Goal: Information Seeking & Learning: Check status

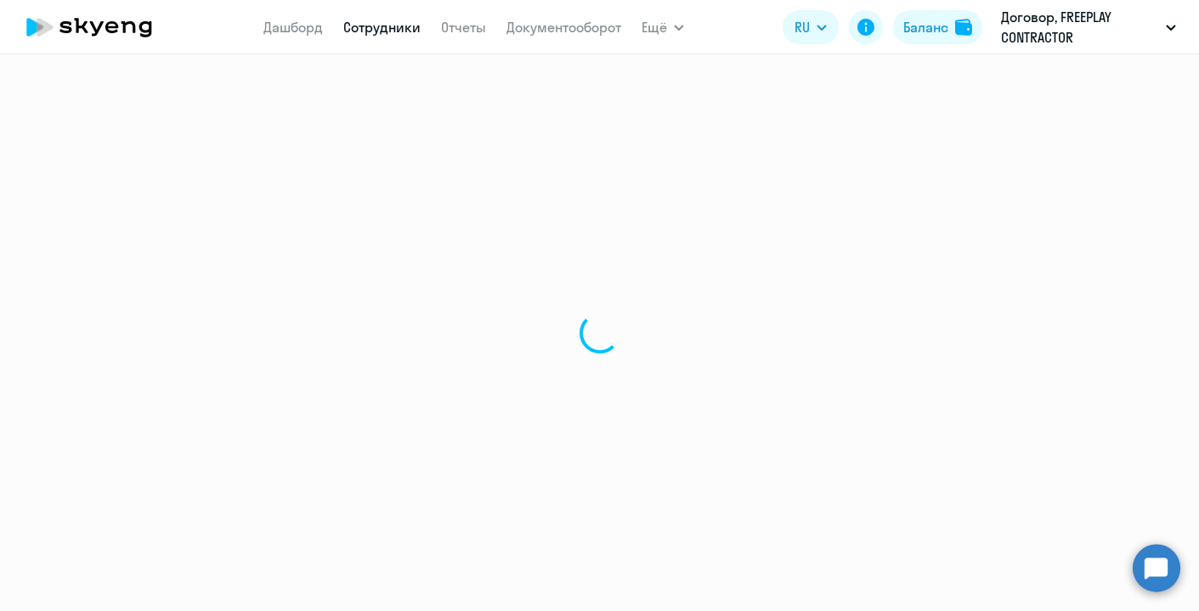
select select "30"
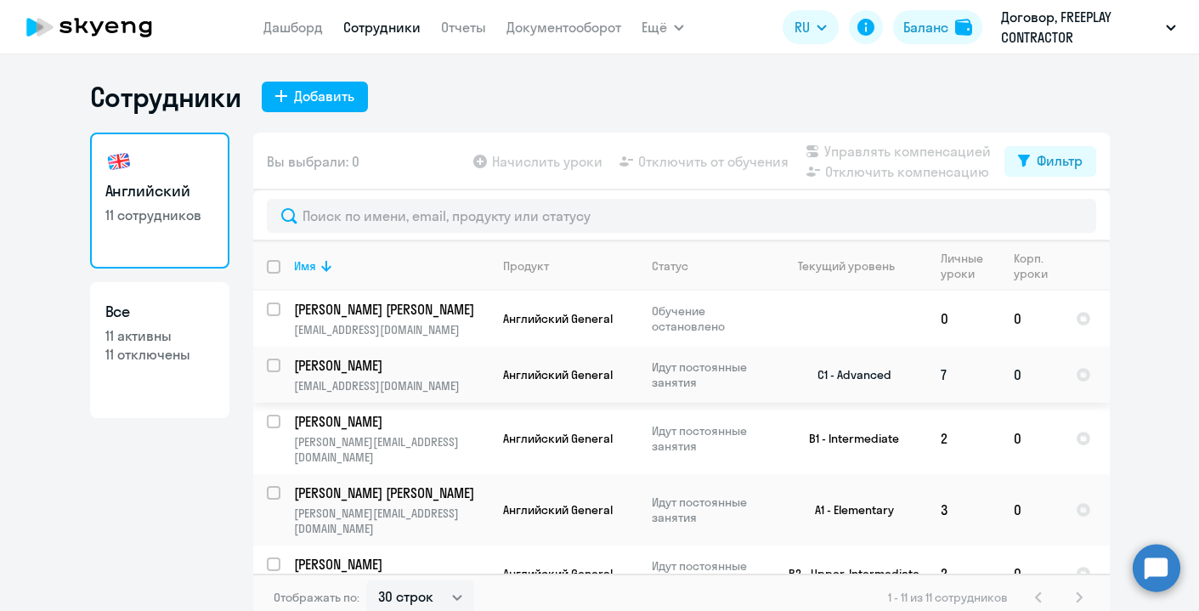
click at [422, 371] on p "[PERSON_NAME]" at bounding box center [390, 365] width 192 height 19
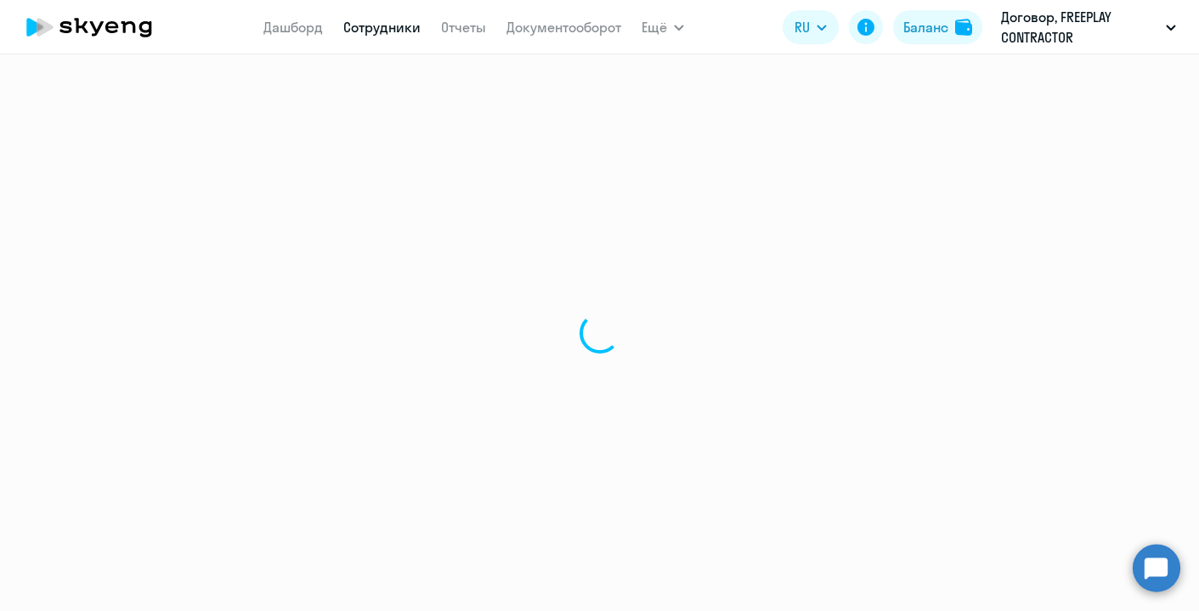
select select "english"
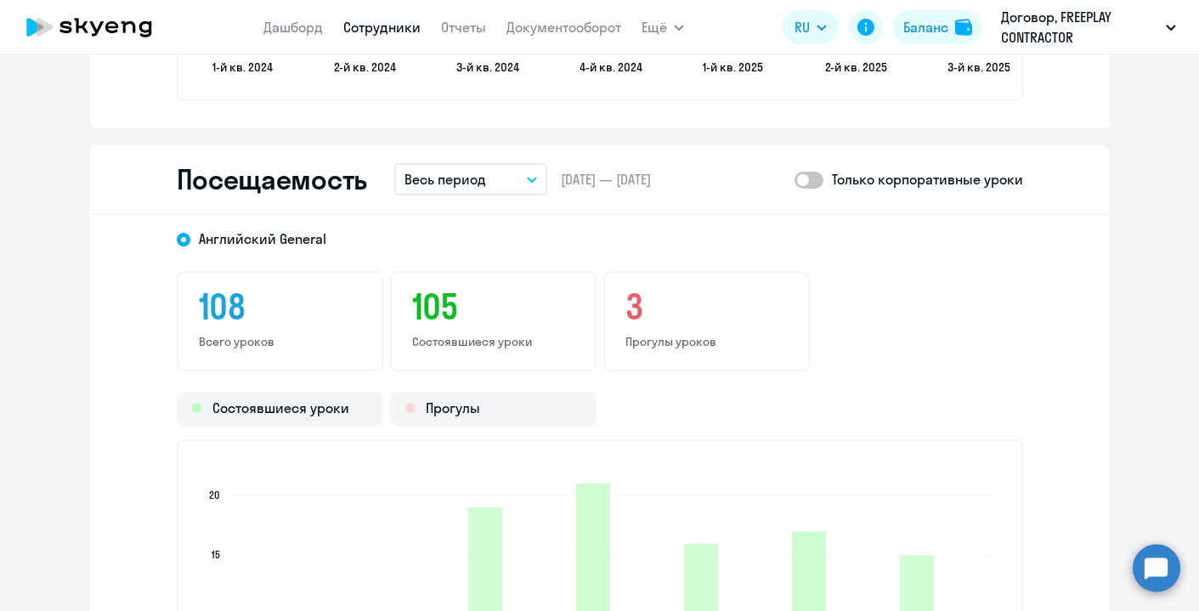
scroll to position [2011, 0]
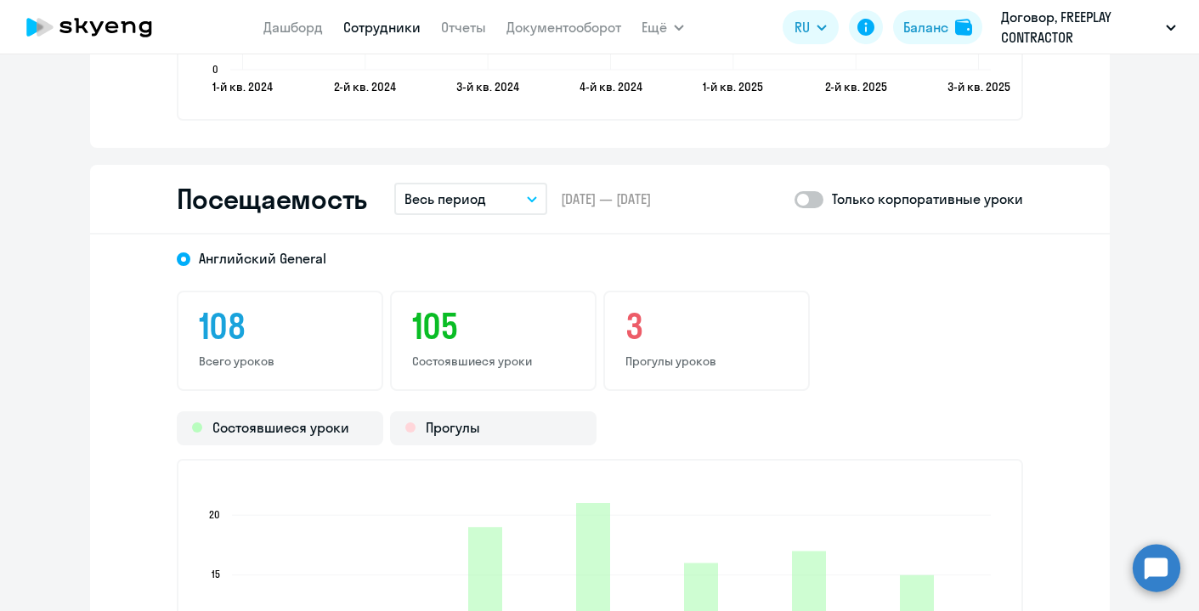
click at [471, 192] on p "Весь период" at bounding box center [446, 199] width 82 height 20
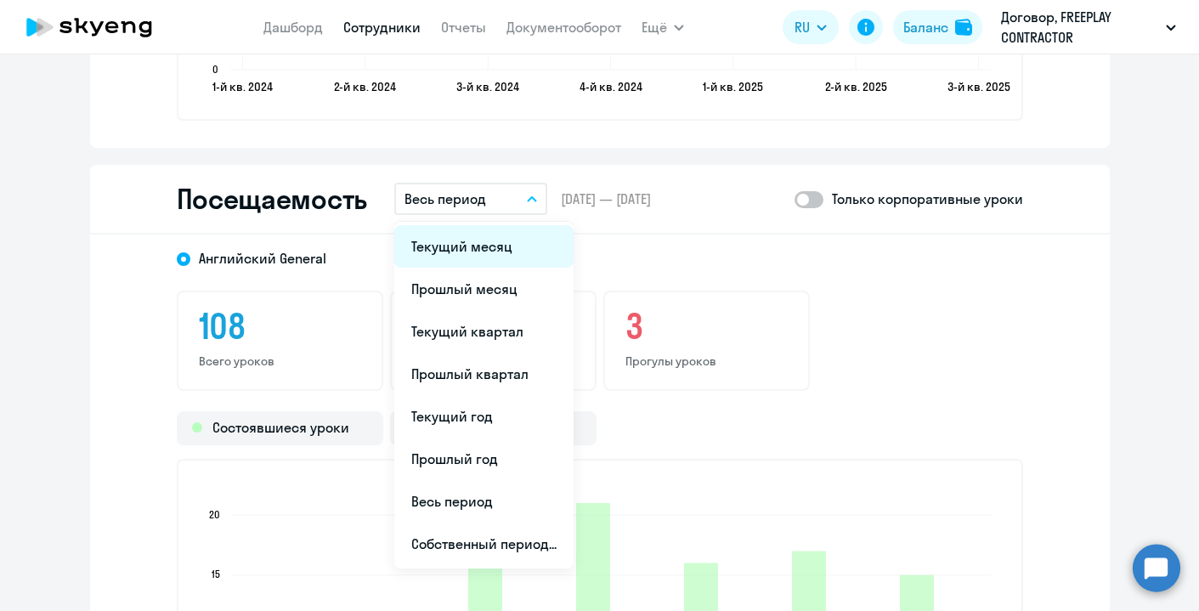
click at [470, 236] on li "Текущий месяц" at bounding box center [483, 246] width 179 height 42
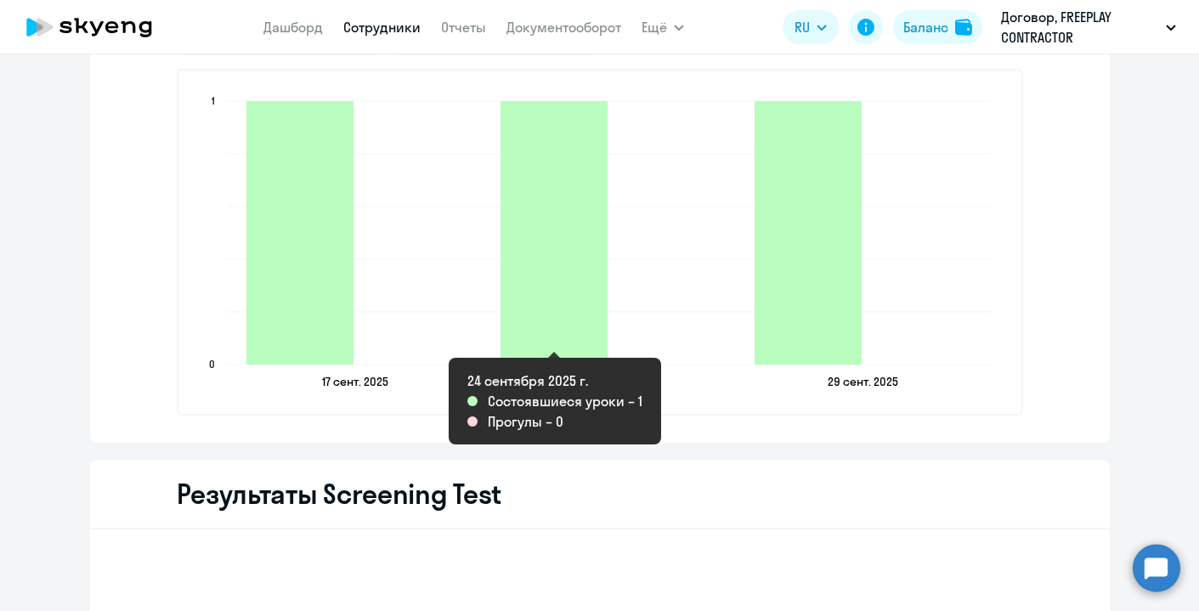
scroll to position [2402, 0]
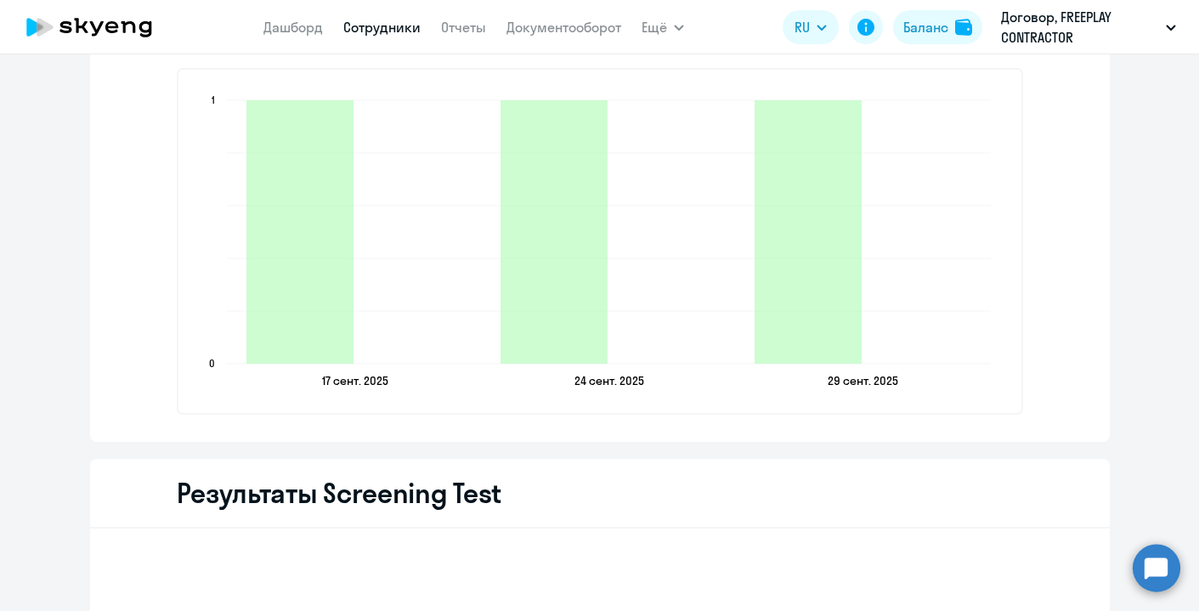
click at [374, 20] on link "Сотрудники" at bounding box center [381, 27] width 77 height 17
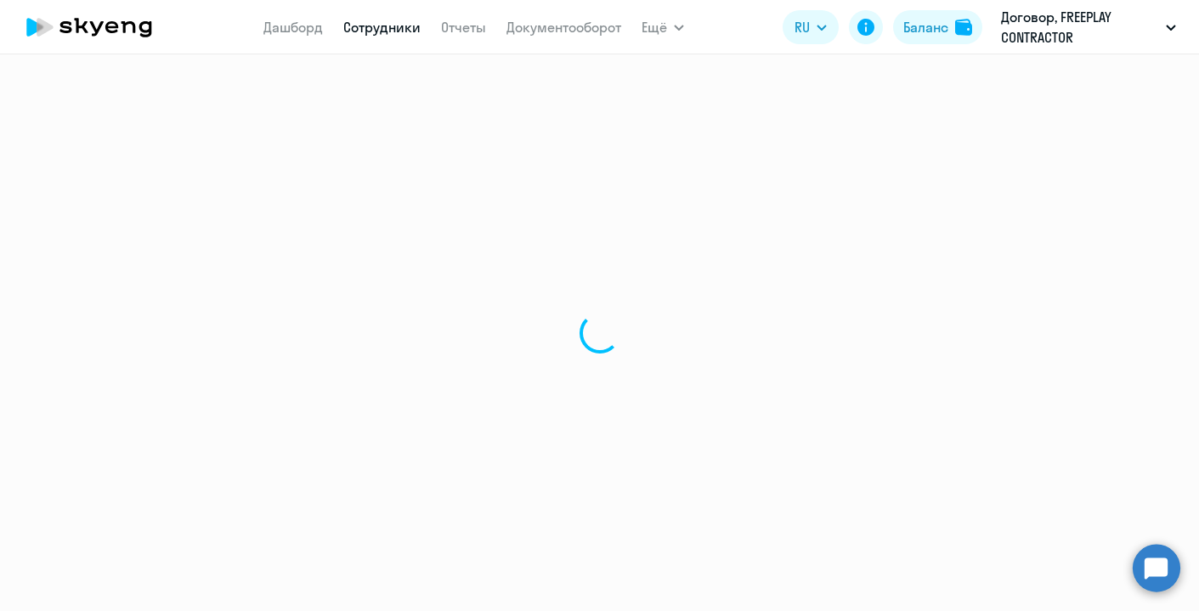
select select "30"
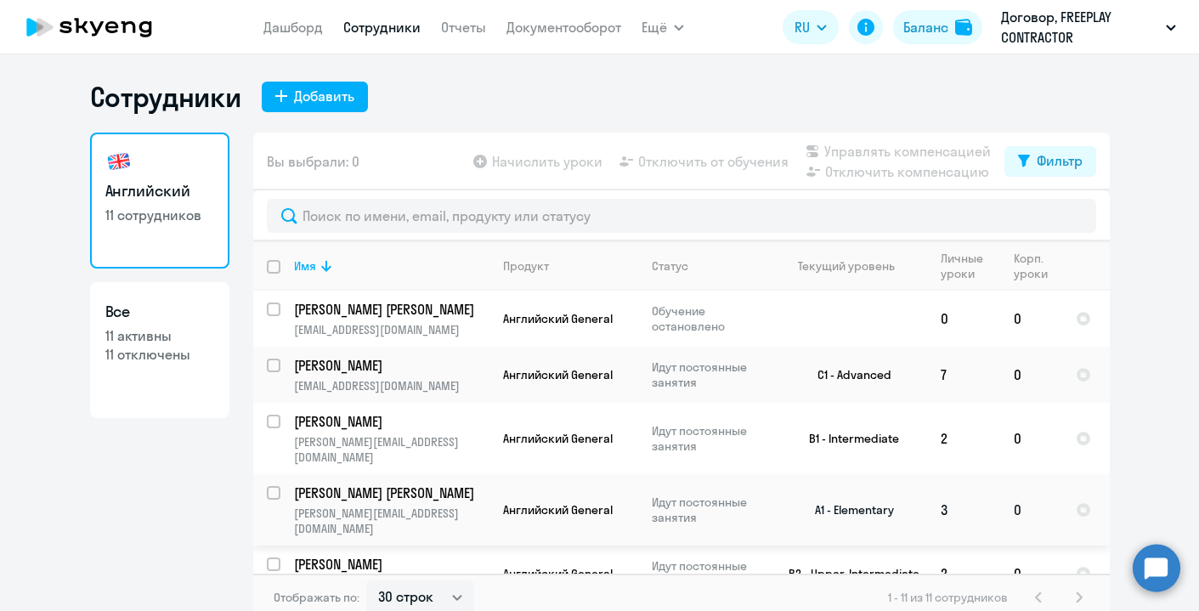
click at [458, 484] on p "[PERSON_NAME] [PERSON_NAME]" at bounding box center [390, 493] width 192 height 19
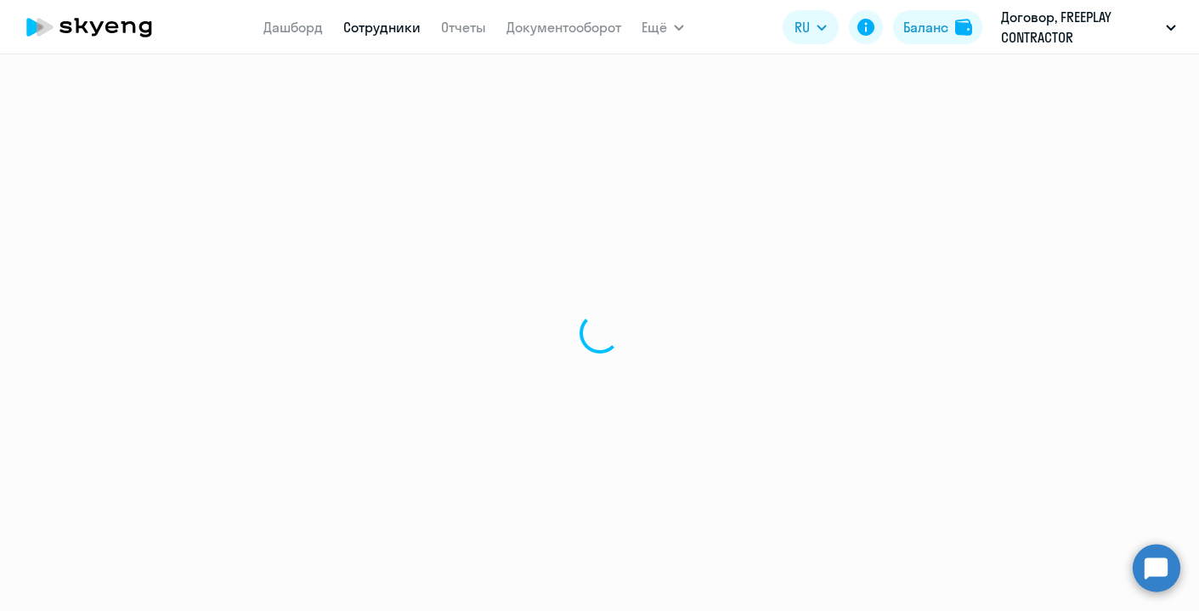
select select "english"
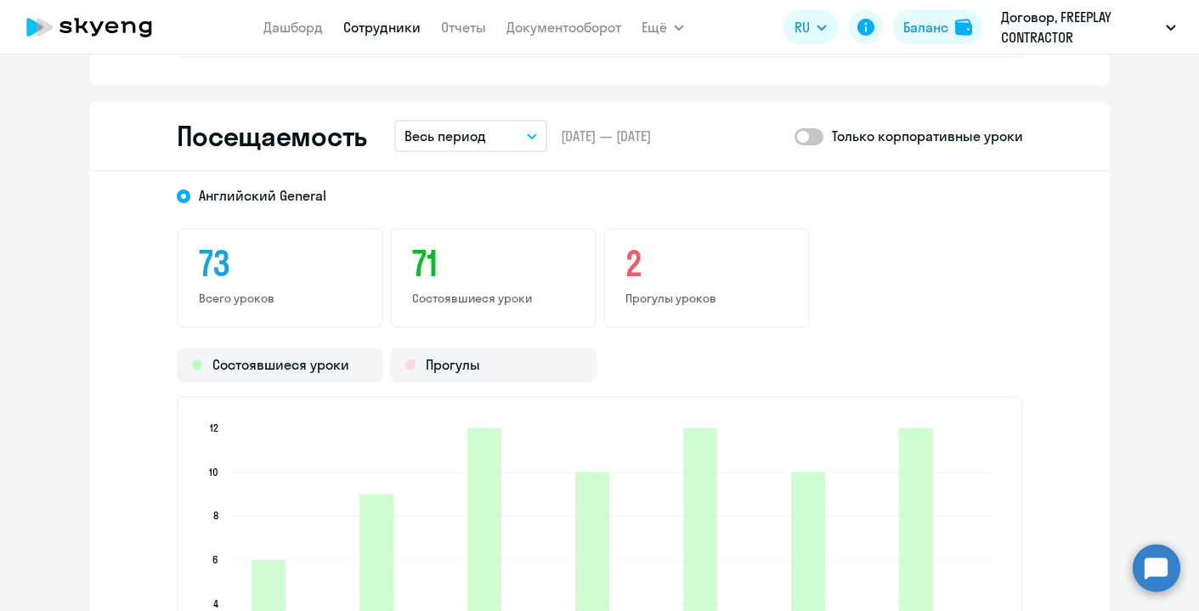
scroll to position [2057, 0]
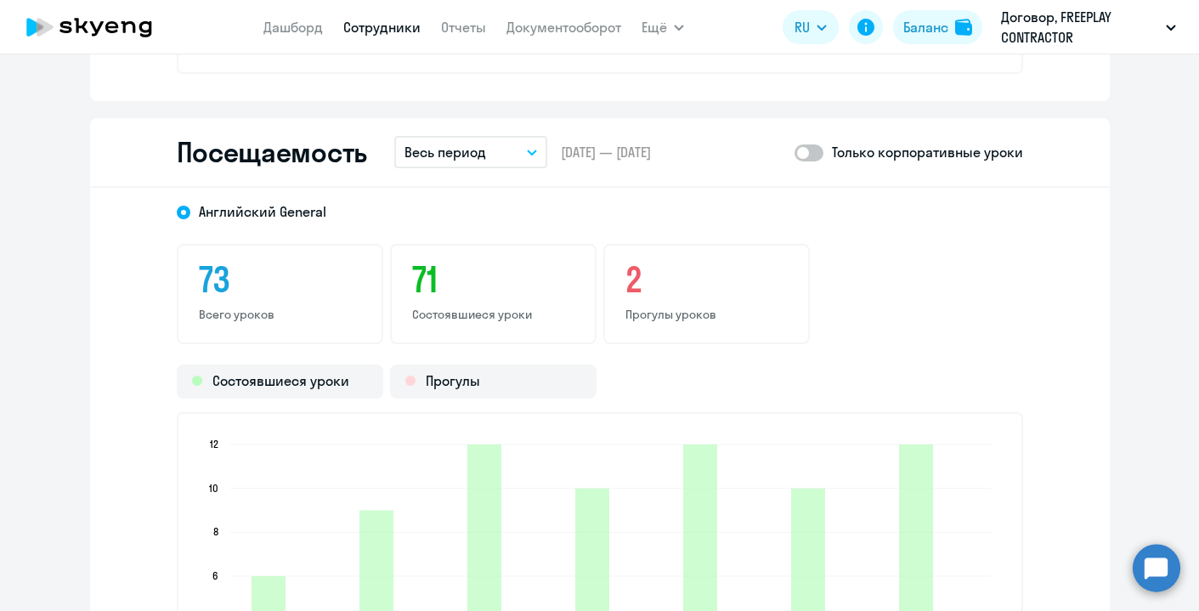
click at [487, 145] on button "Весь период" at bounding box center [470, 152] width 153 height 32
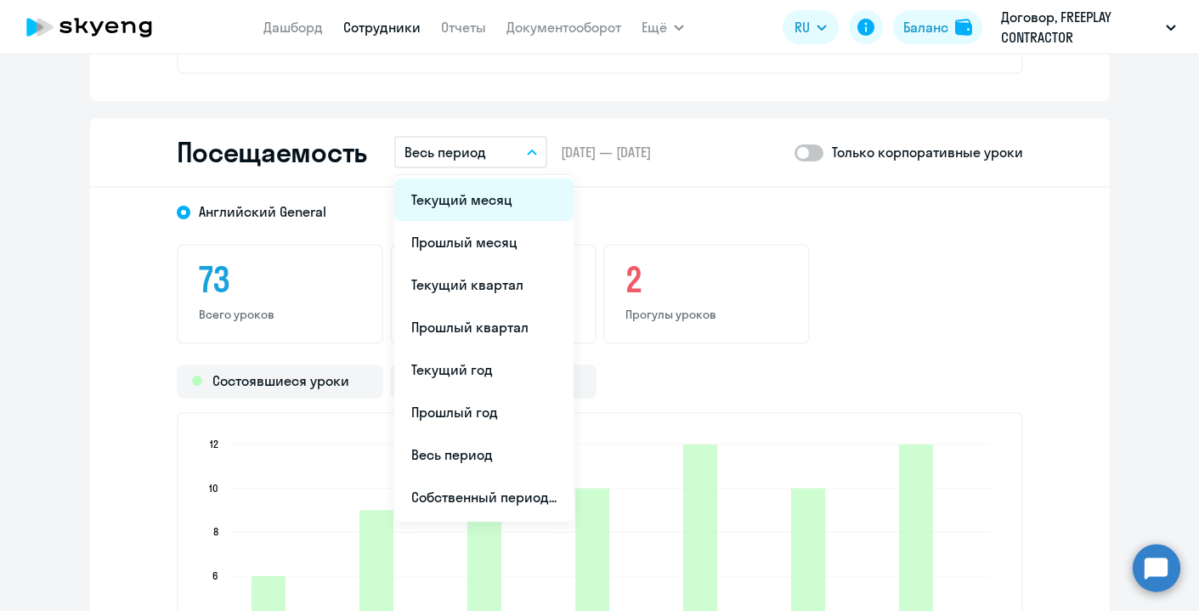
click at [484, 196] on li "Текущий месяц" at bounding box center [483, 199] width 179 height 42
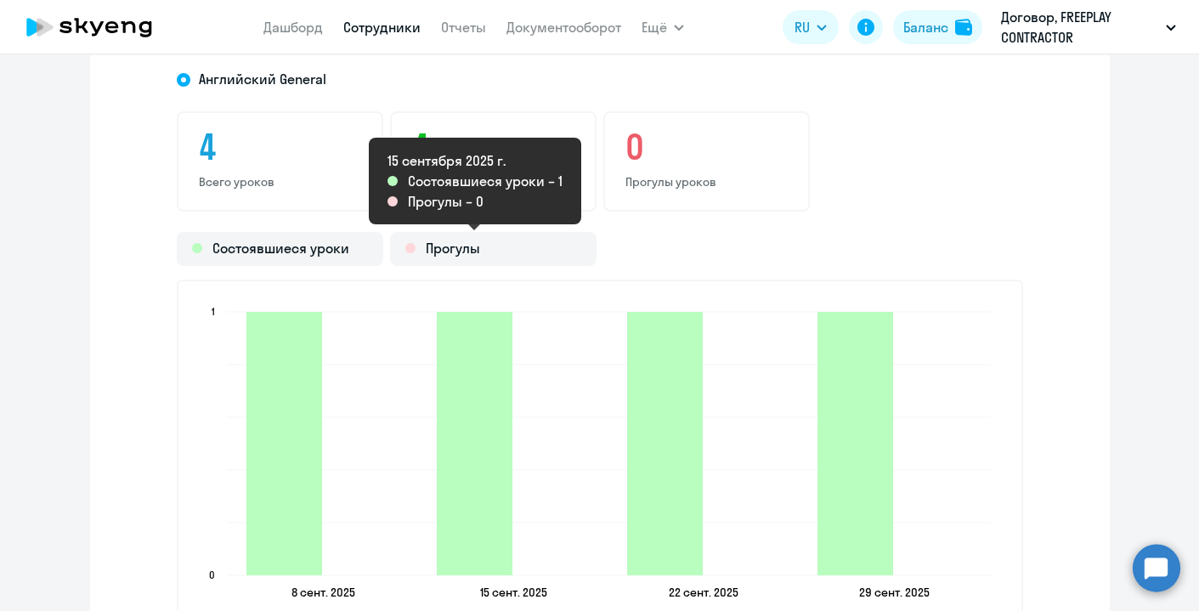
scroll to position [2110, 0]
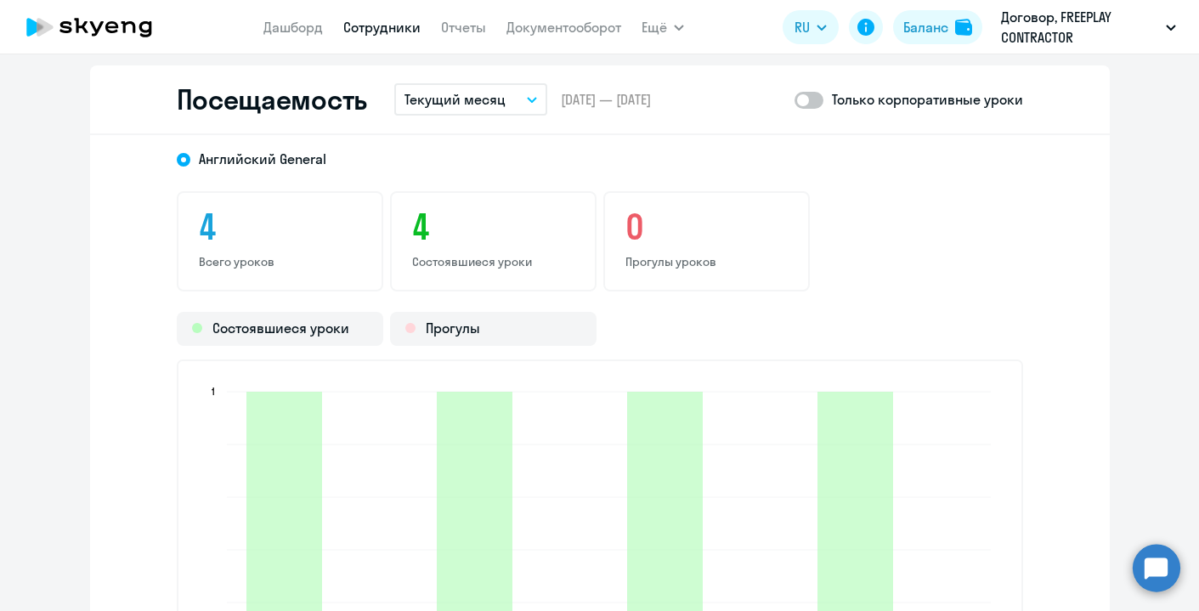
click at [498, 110] on button "Текущий месяц" at bounding box center [470, 99] width 153 height 32
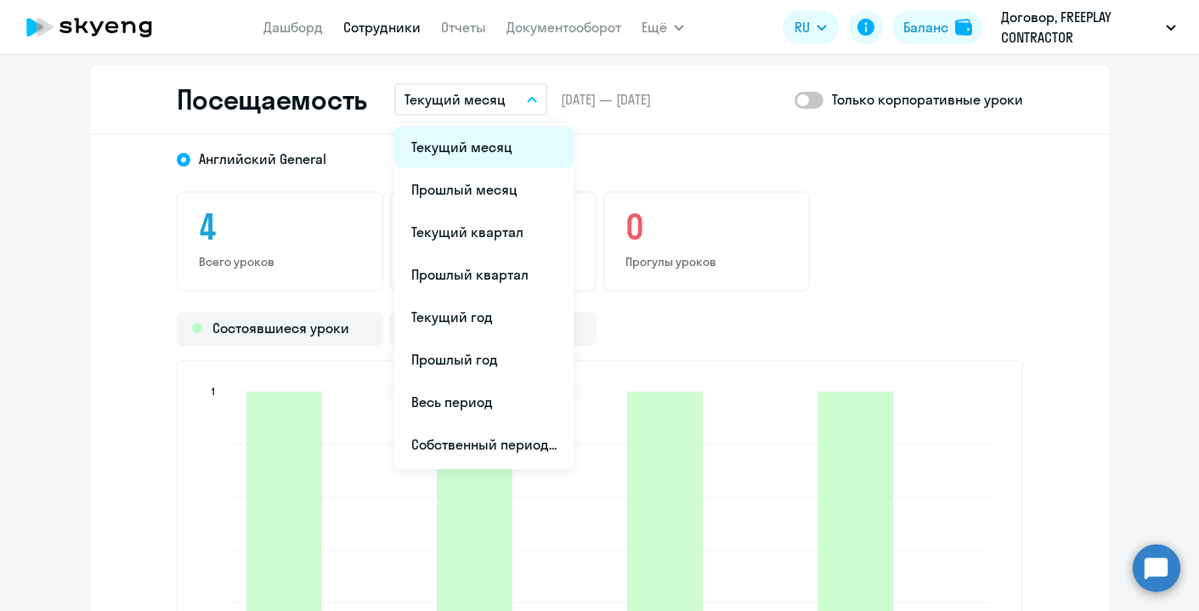
click at [495, 143] on li "Текущий месяц" at bounding box center [483, 147] width 179 height 42
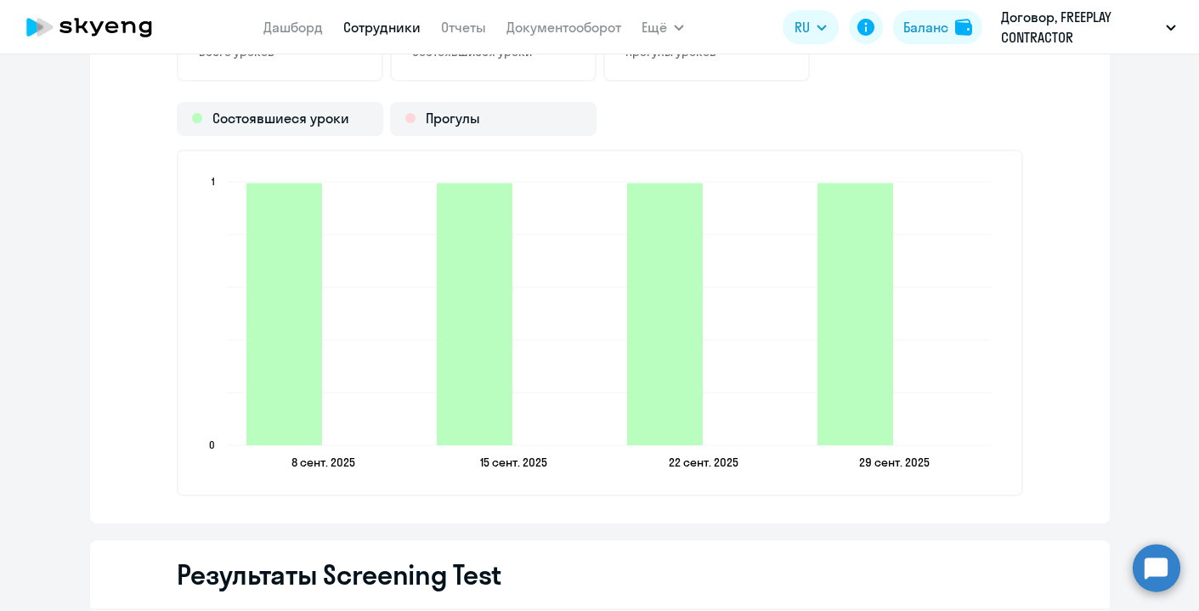
scroll to position [2321, 0]
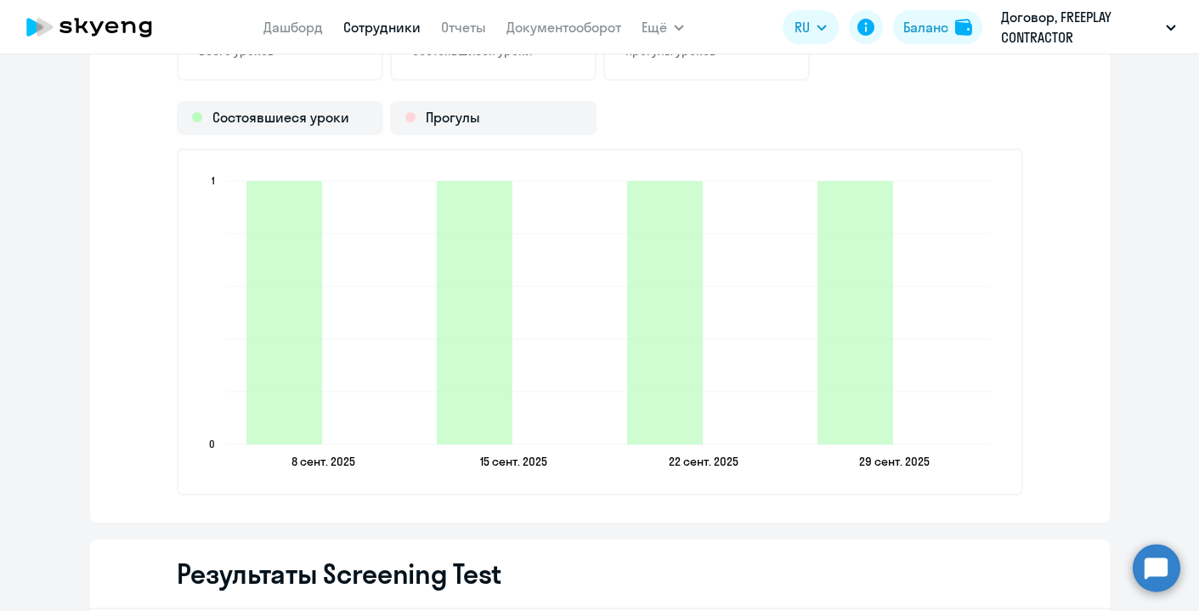
click at [370, 28] on link "Сотрудники" at bounding box center [381, 27] width 77 height 17
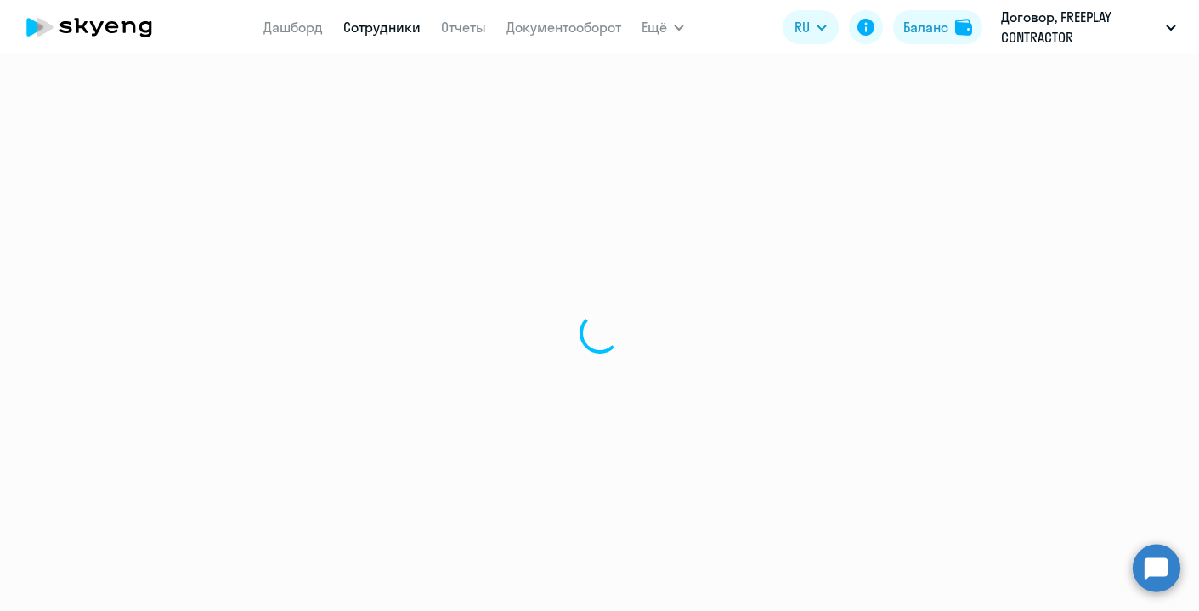
select select "30"
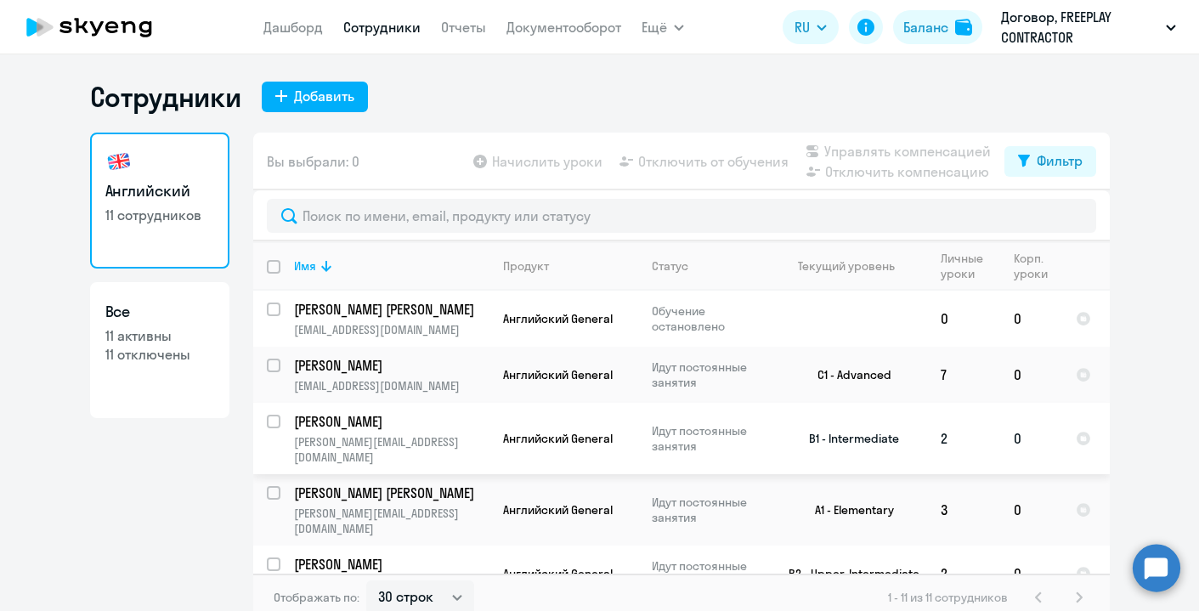
click at [479, 434] on p "[PERSON_NAME][EMAIL_ADDRESS][DOMAIN_NAME]" at bounding box center [391, 449] width 195 height 31
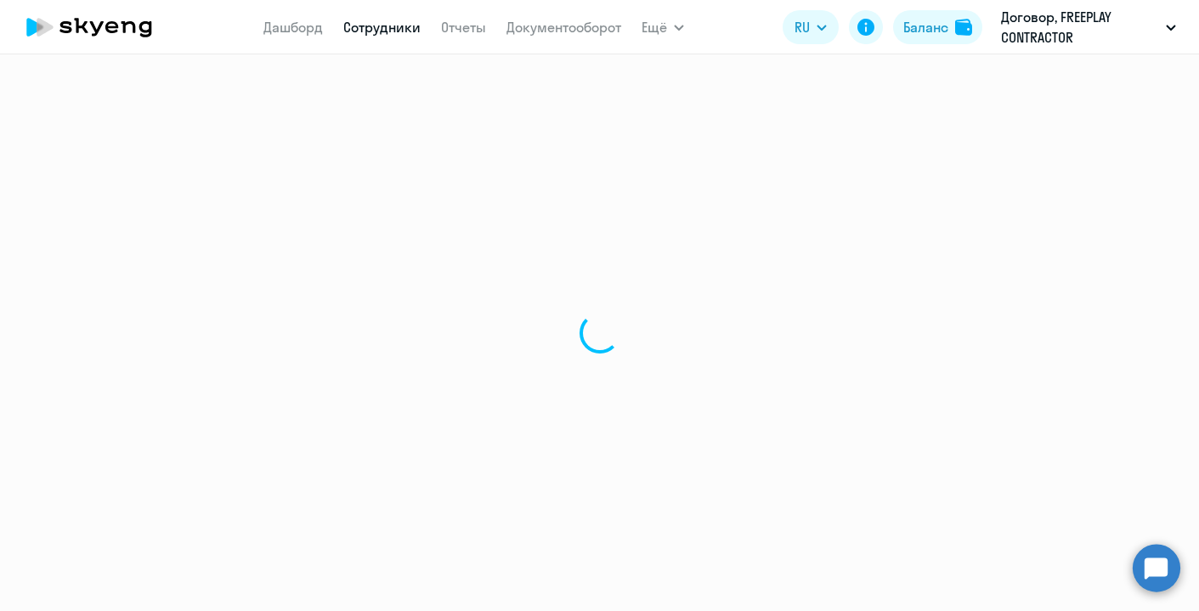
select select "english"
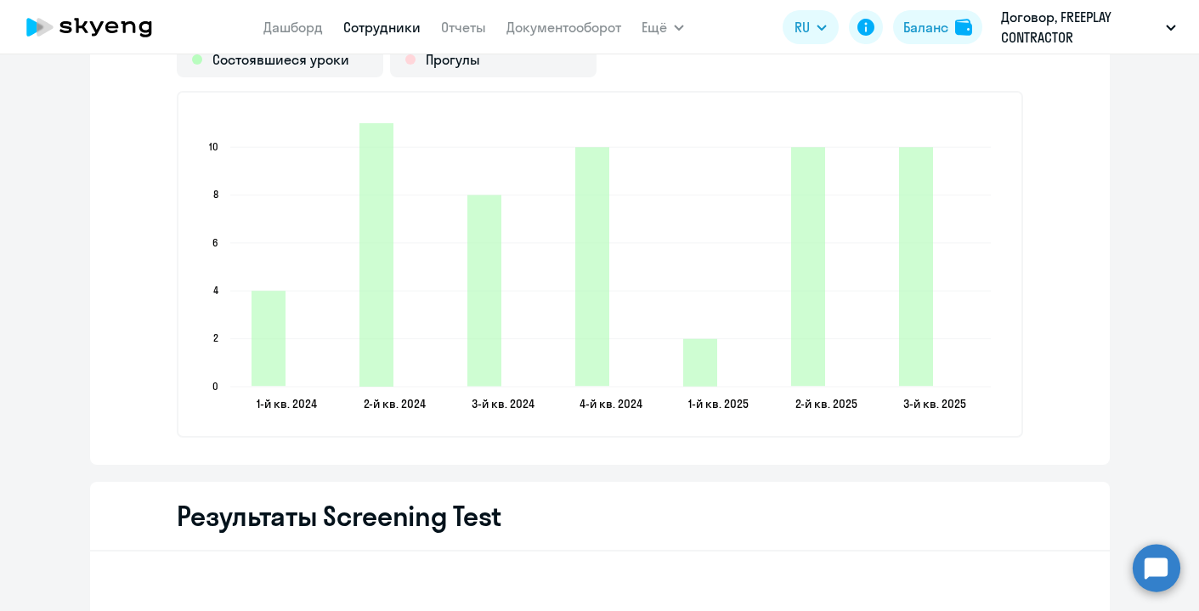
scroll to position [1985, 0]
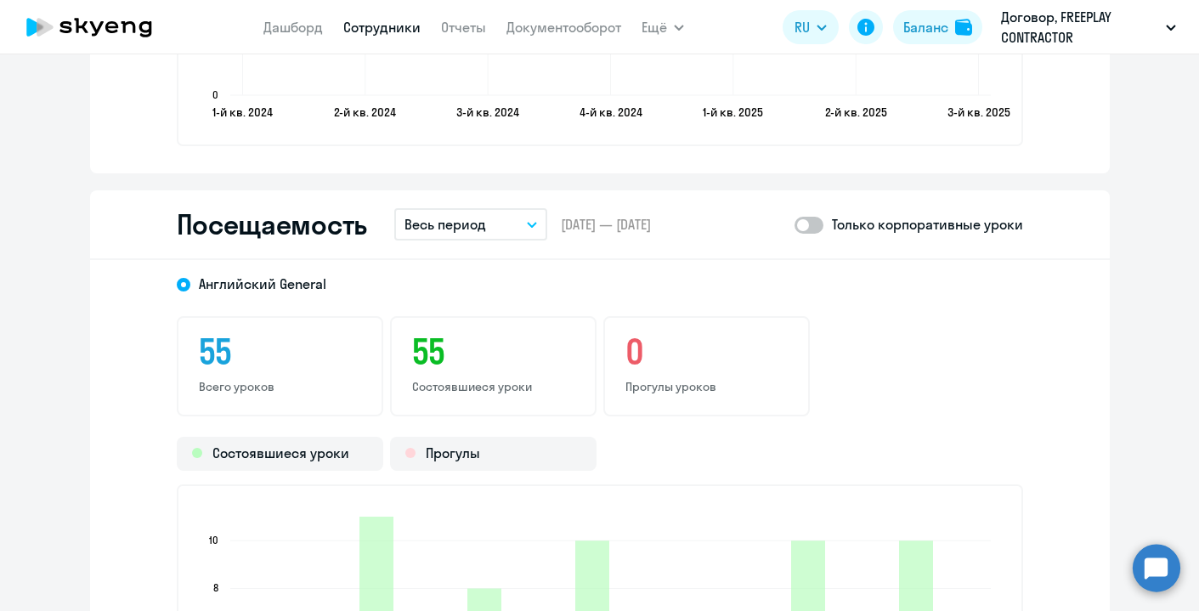
click at [501, 217] on button "Весь период" at bounding box center [470, 224] width 153 height 32
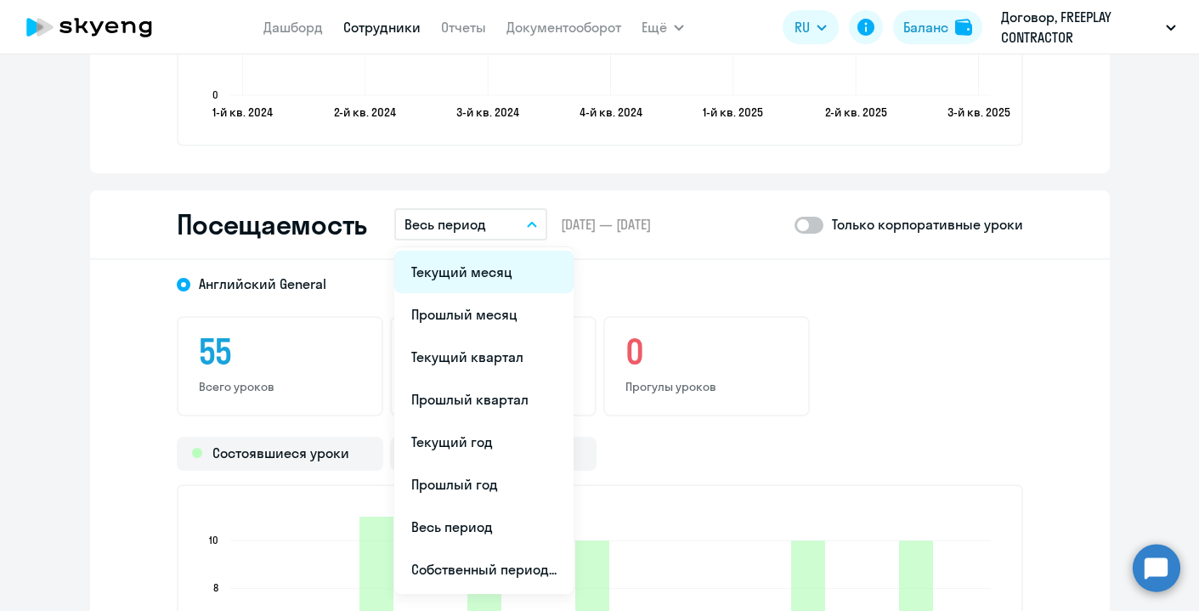
click at [501, 261] on li "Текущий месяц" at bounding box center [483, 272] width 179 height 42
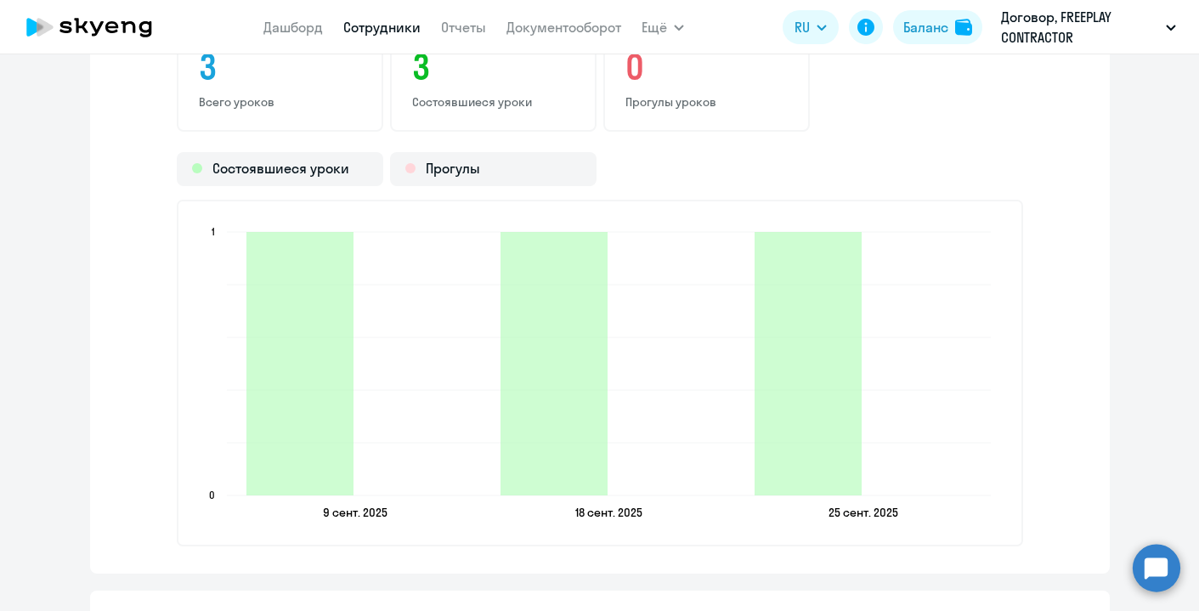
scroll to position [2273, 0]
